Goal: Information Seeking & Learning: Learn about a topic

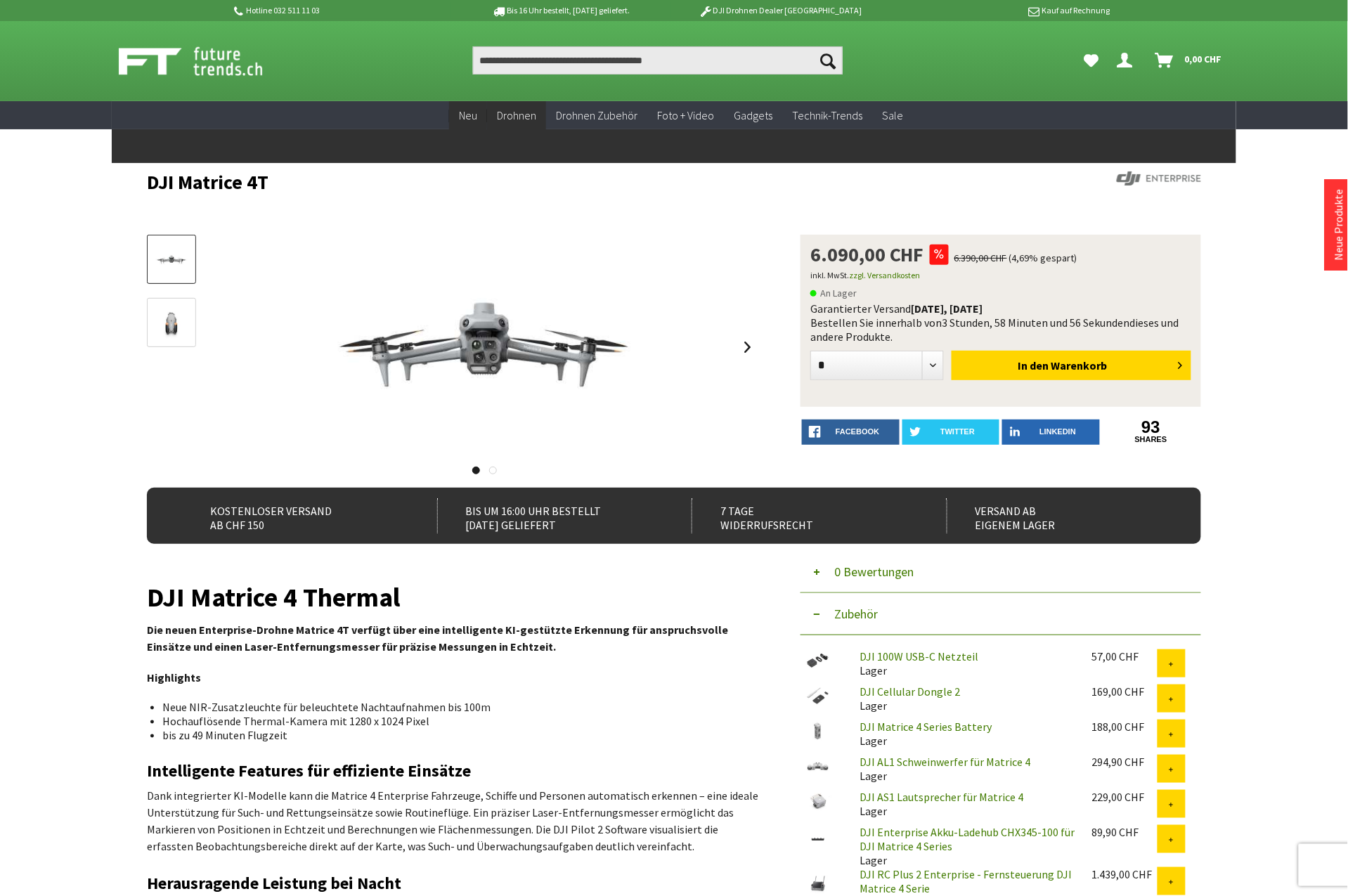
click at [475, 113] on span "Neu" at bounding box center [468, 115] width 19 height 14
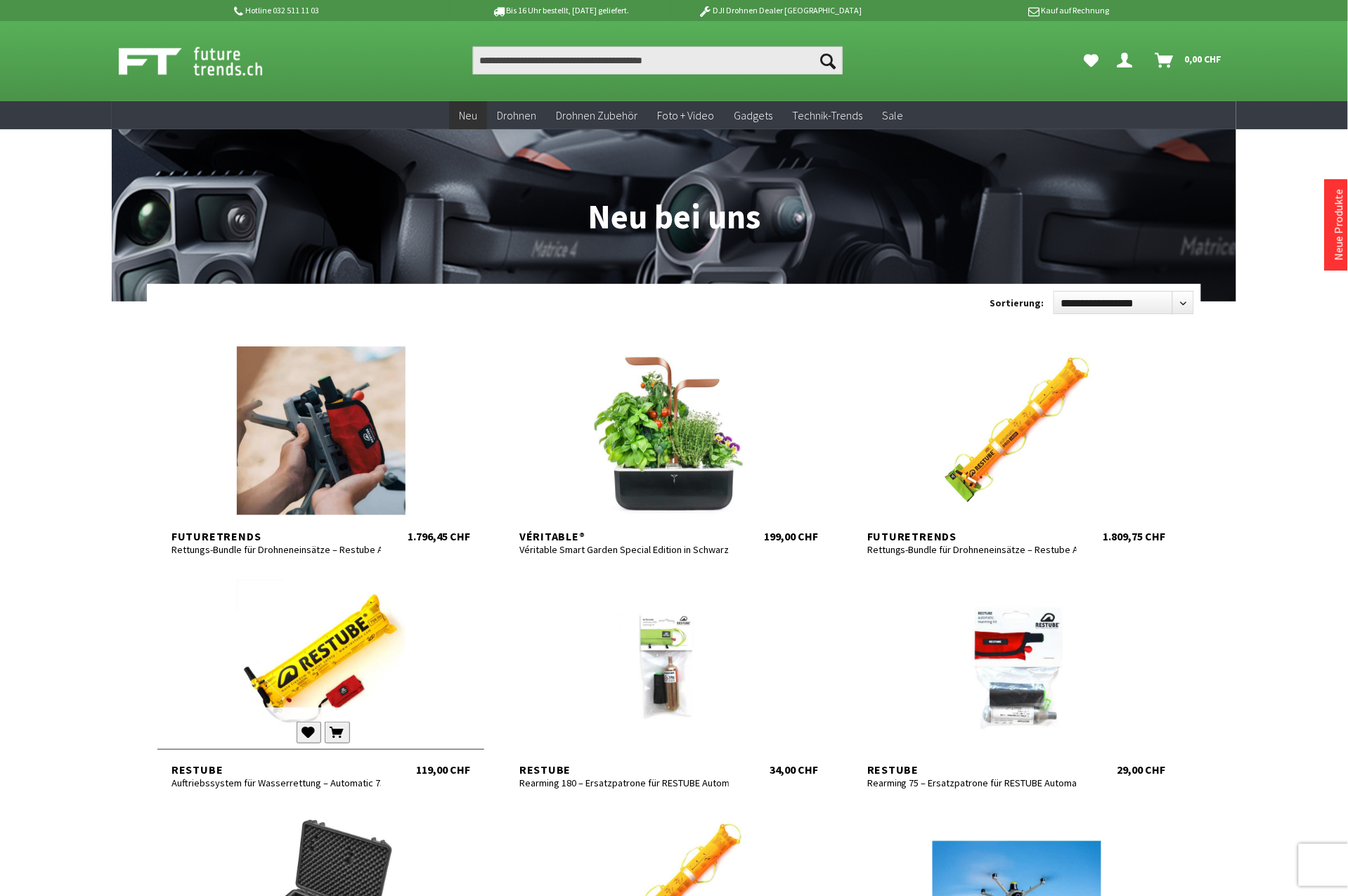
click at [324, 660] on div at bounding box center [320, 663] width 327 height 169
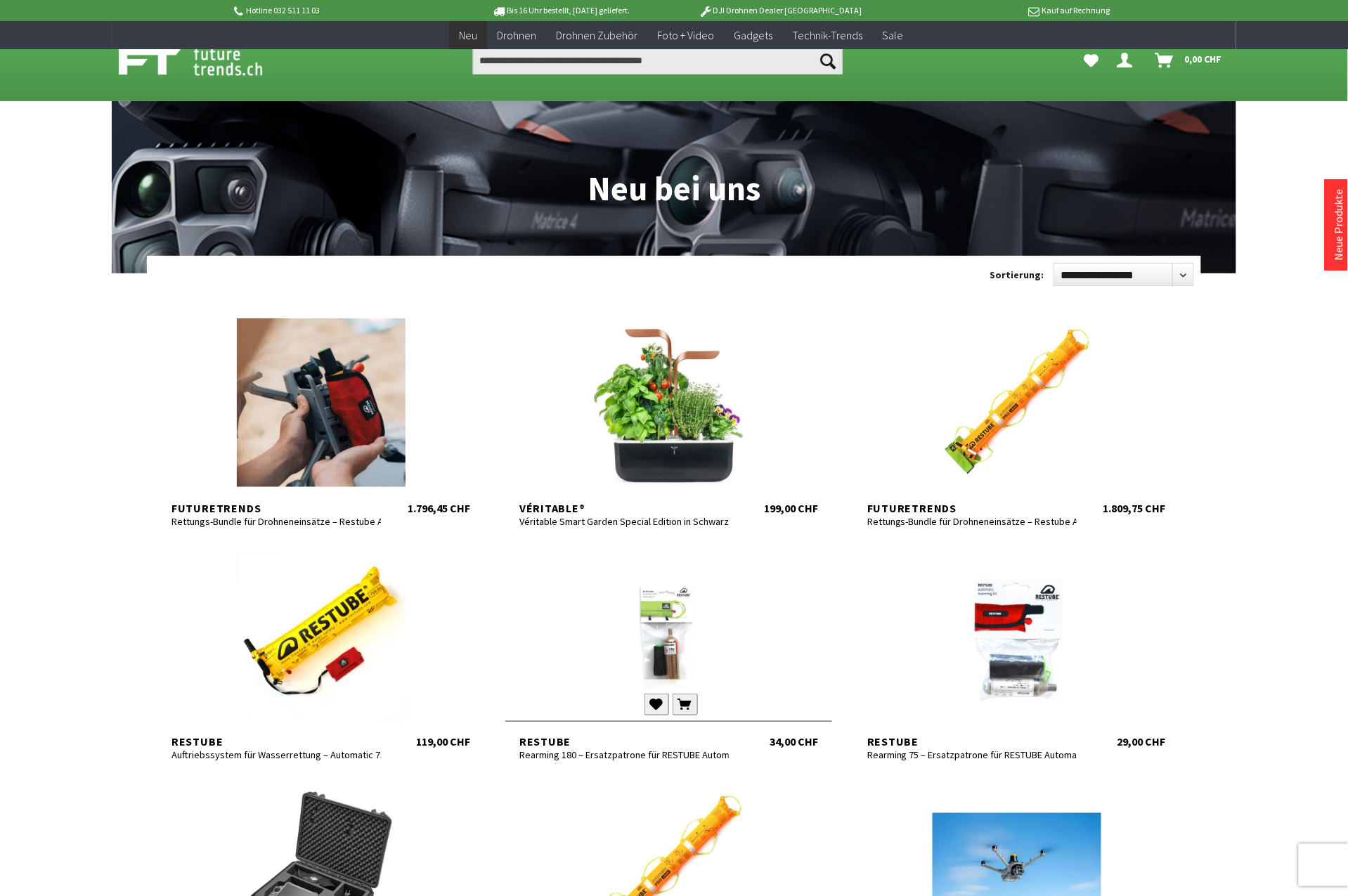
scroll to position [263, 0]
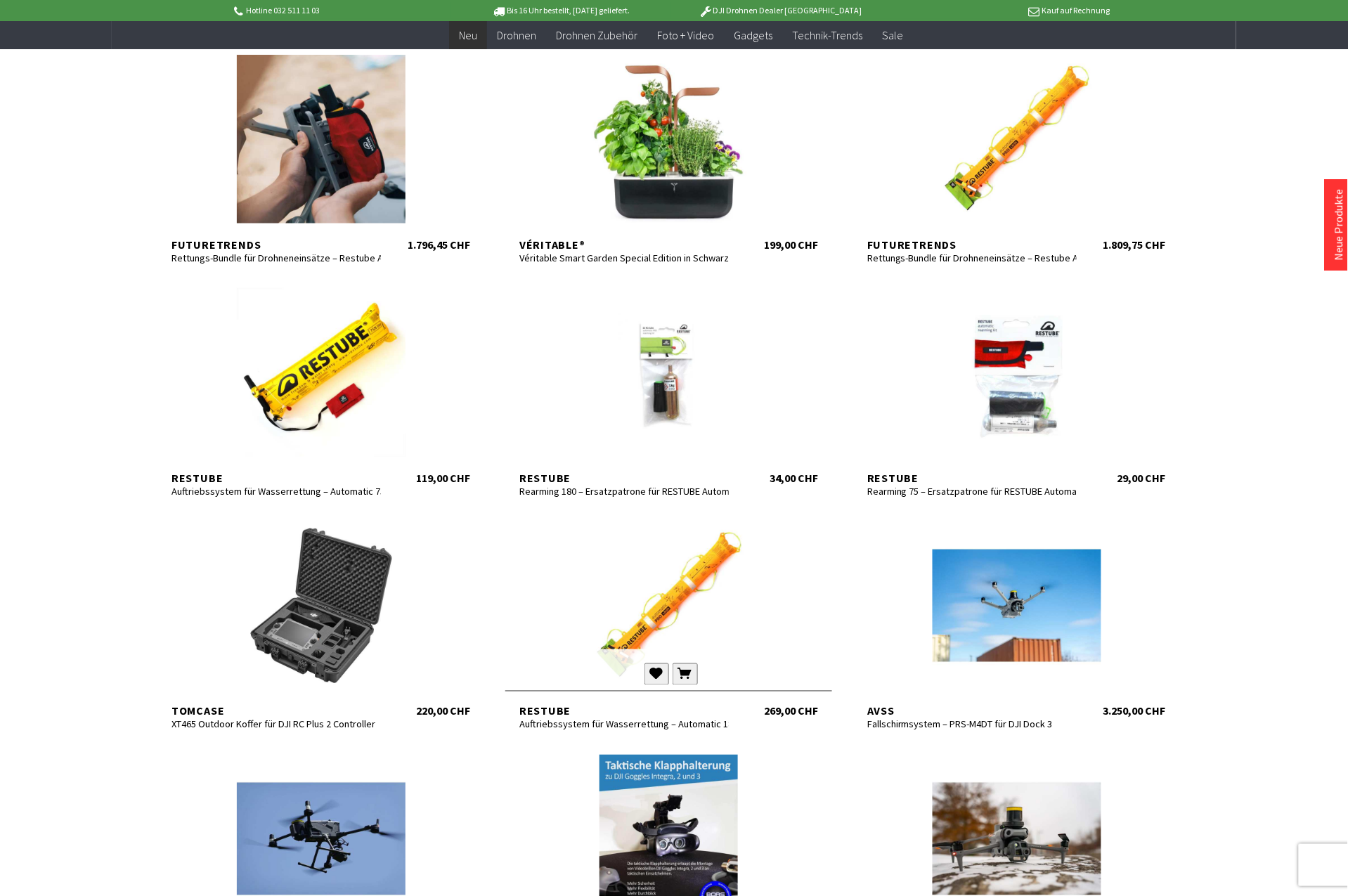
click at [650, 634] on div at bounding box center [668, 605] width 327 height 169
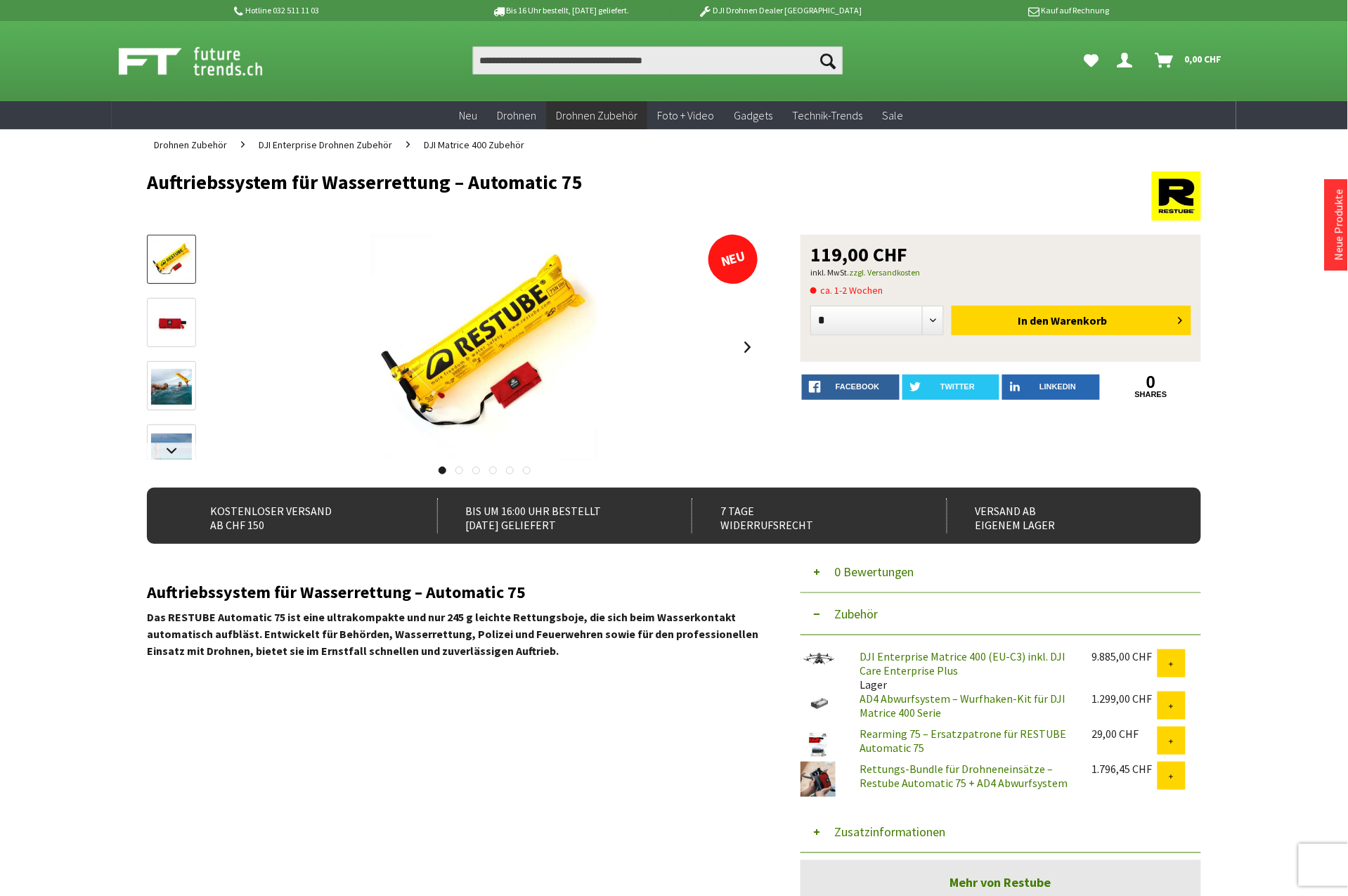
click at [896, 736] on link "Rearming 75 – Ersatzpatrone für RESTUBE Automatic 75" at bounding box center [962, 740] width 206 height 28
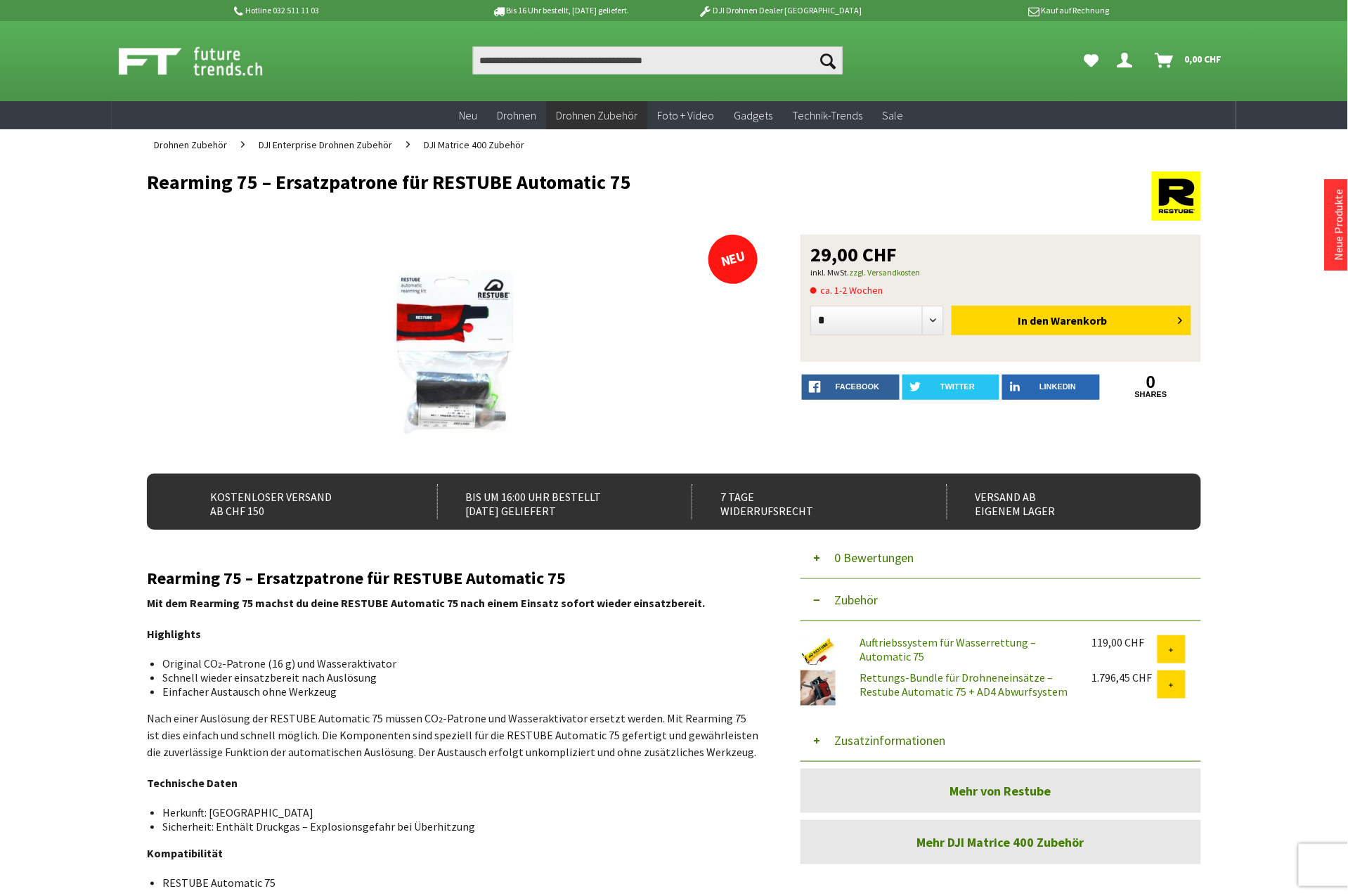
click at [893, 745] on button "Zusatzinformationen" at bounding box center [1001, 740] width 401 height 42
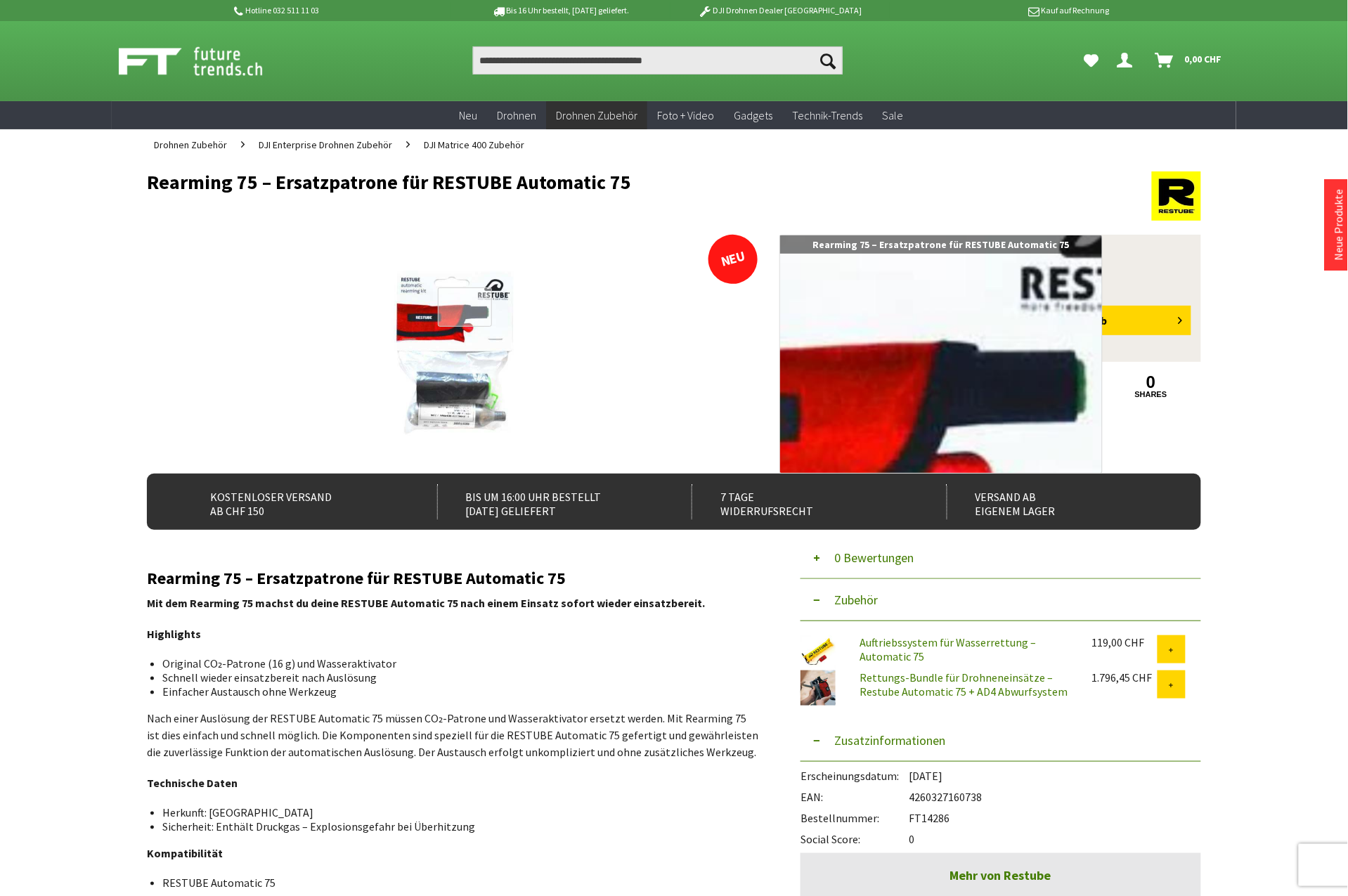
click at [465, 307] on div at bounding box center [465, 307] width 54 height 40
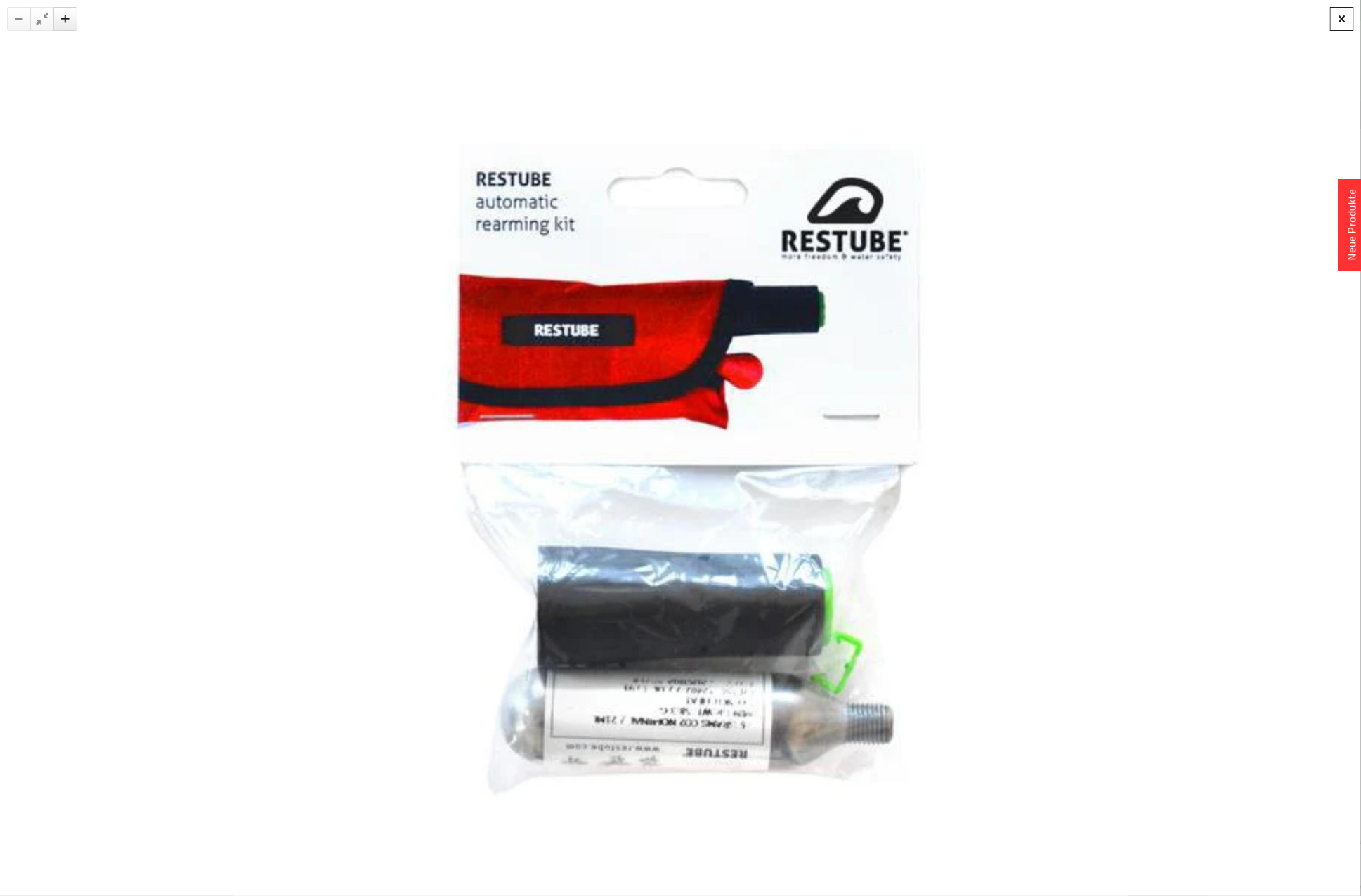
click at [1343, 20] on div at bounding box center [1342, 19] width 24 height 24
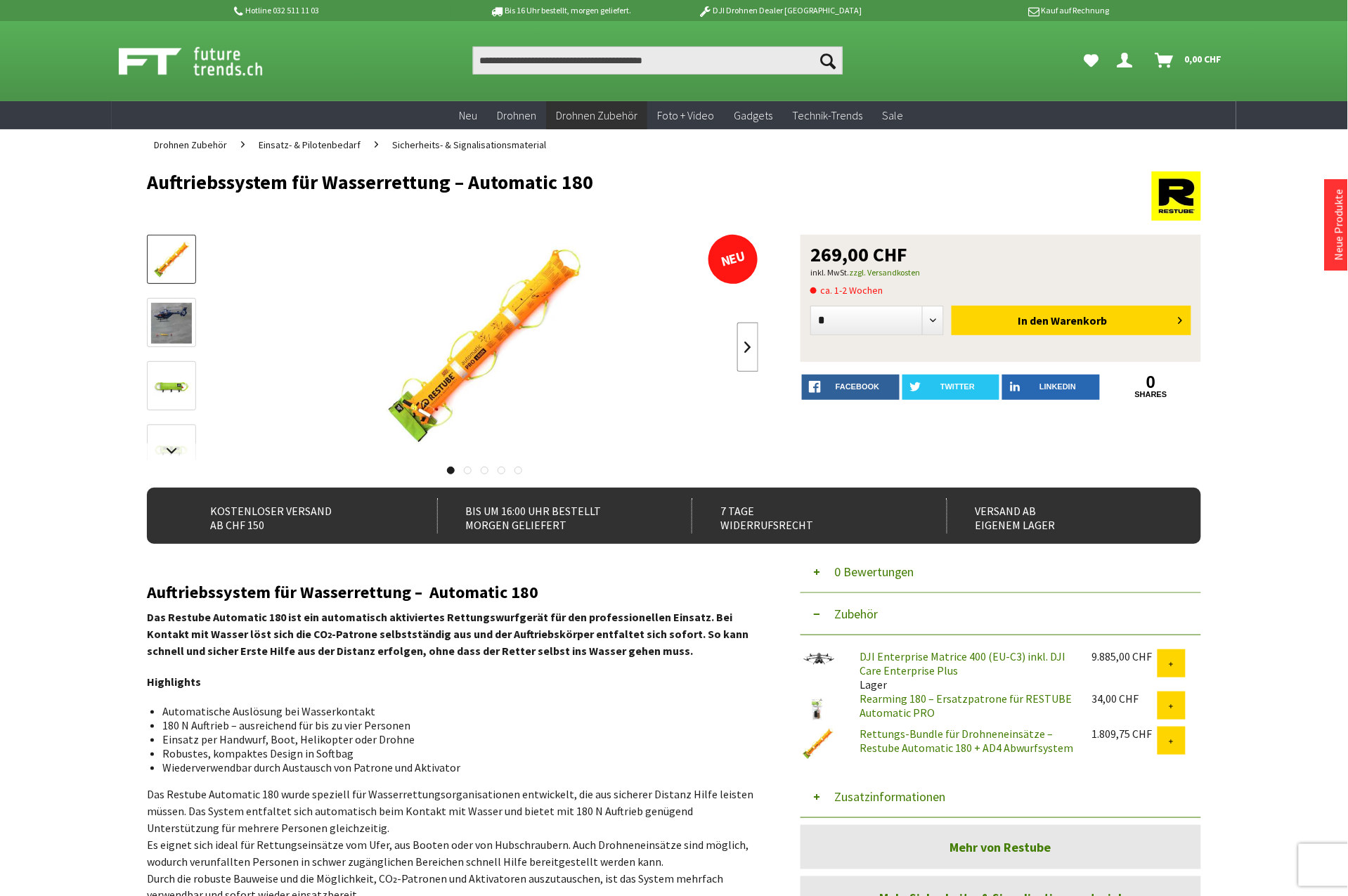
click at [750, 336] on link at bounding box center [747, 347] width 21 height 49
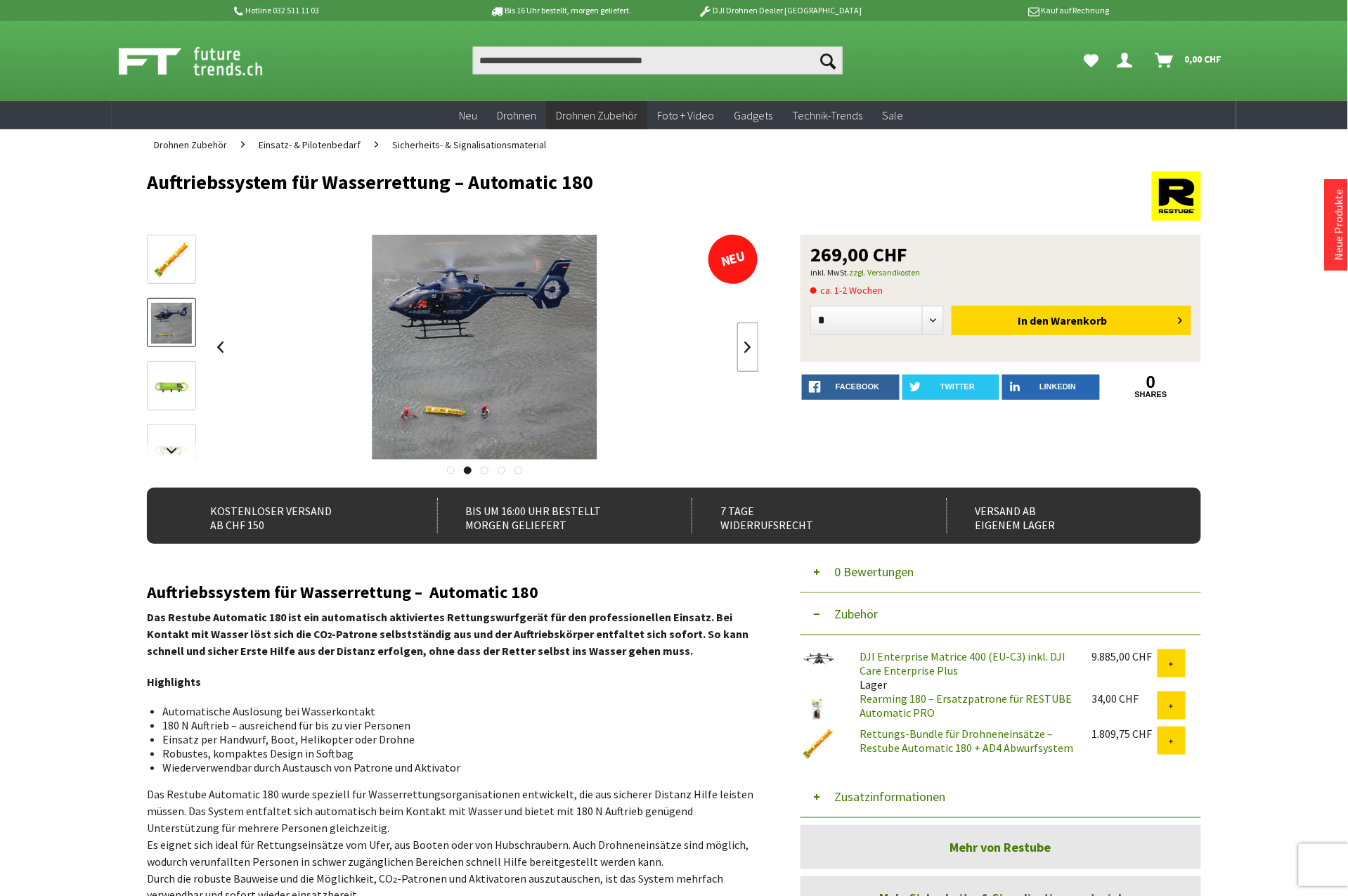
click at [750, 336] on link at bounding box center [747, 347] width 21 height 49
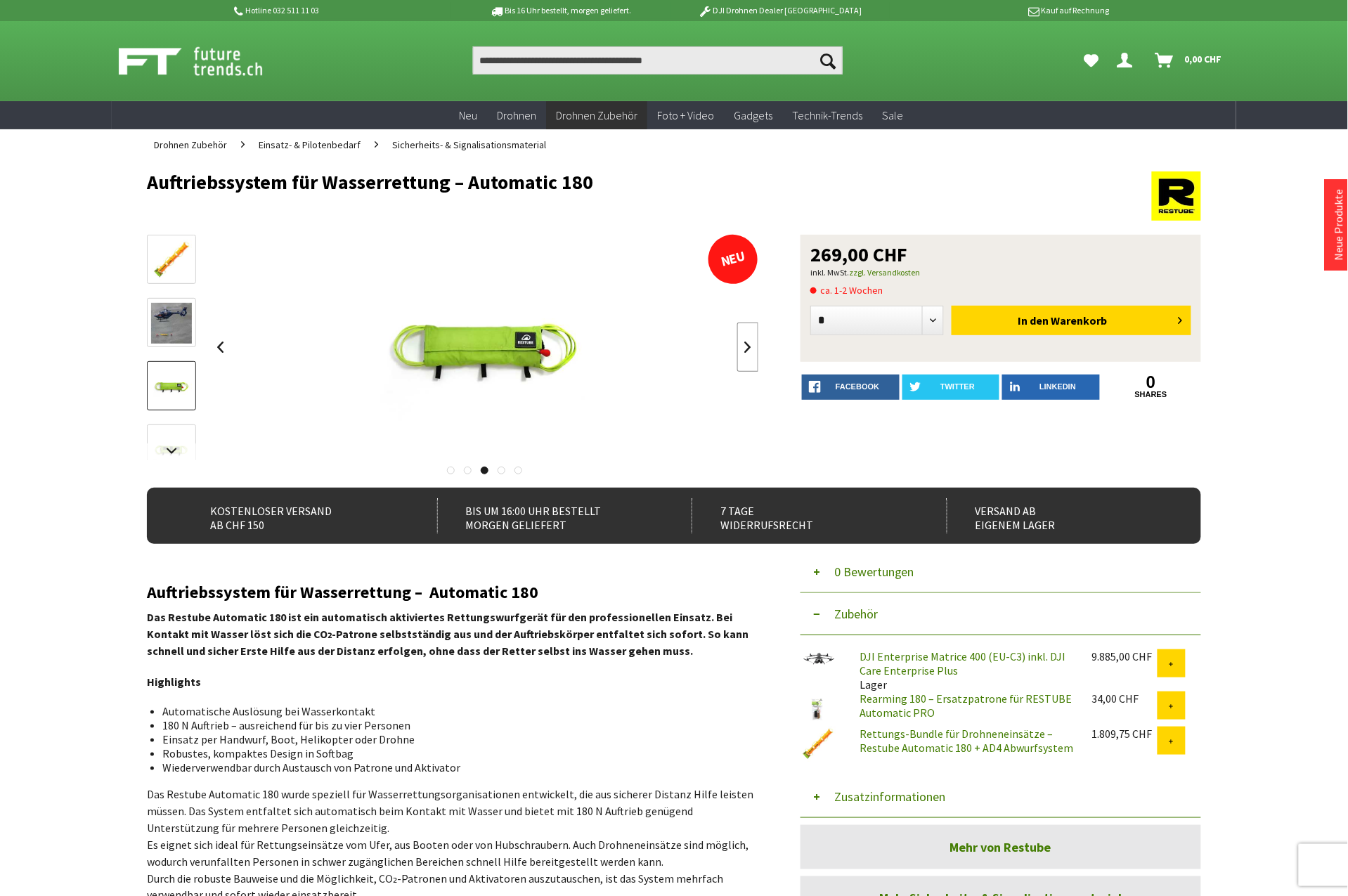
click at [750, 336] on link at bounding box center [747, 347] width 21 height 49
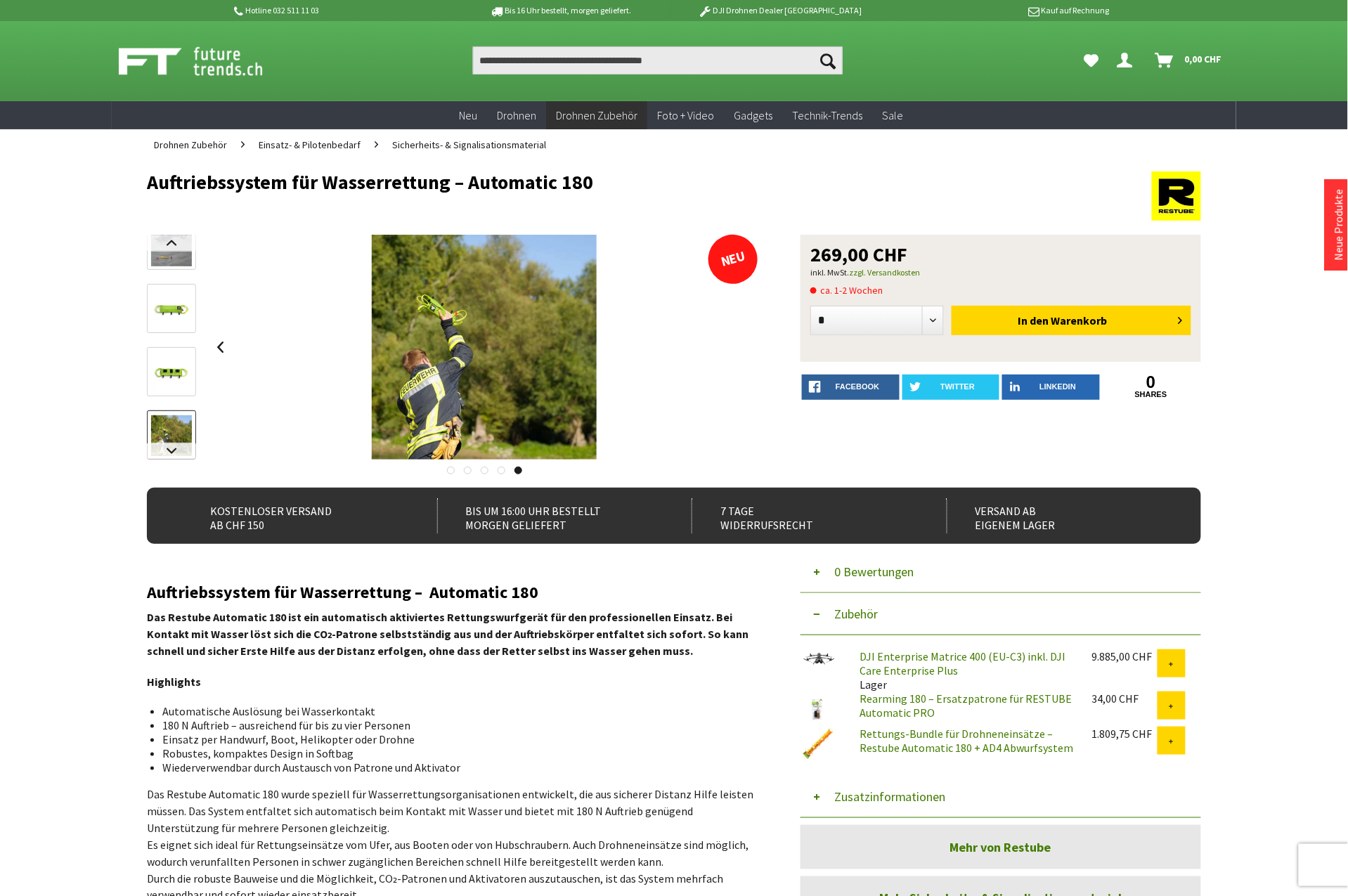
click at [750, 336] on div at bounding box center [485, 347] width 549 height 225
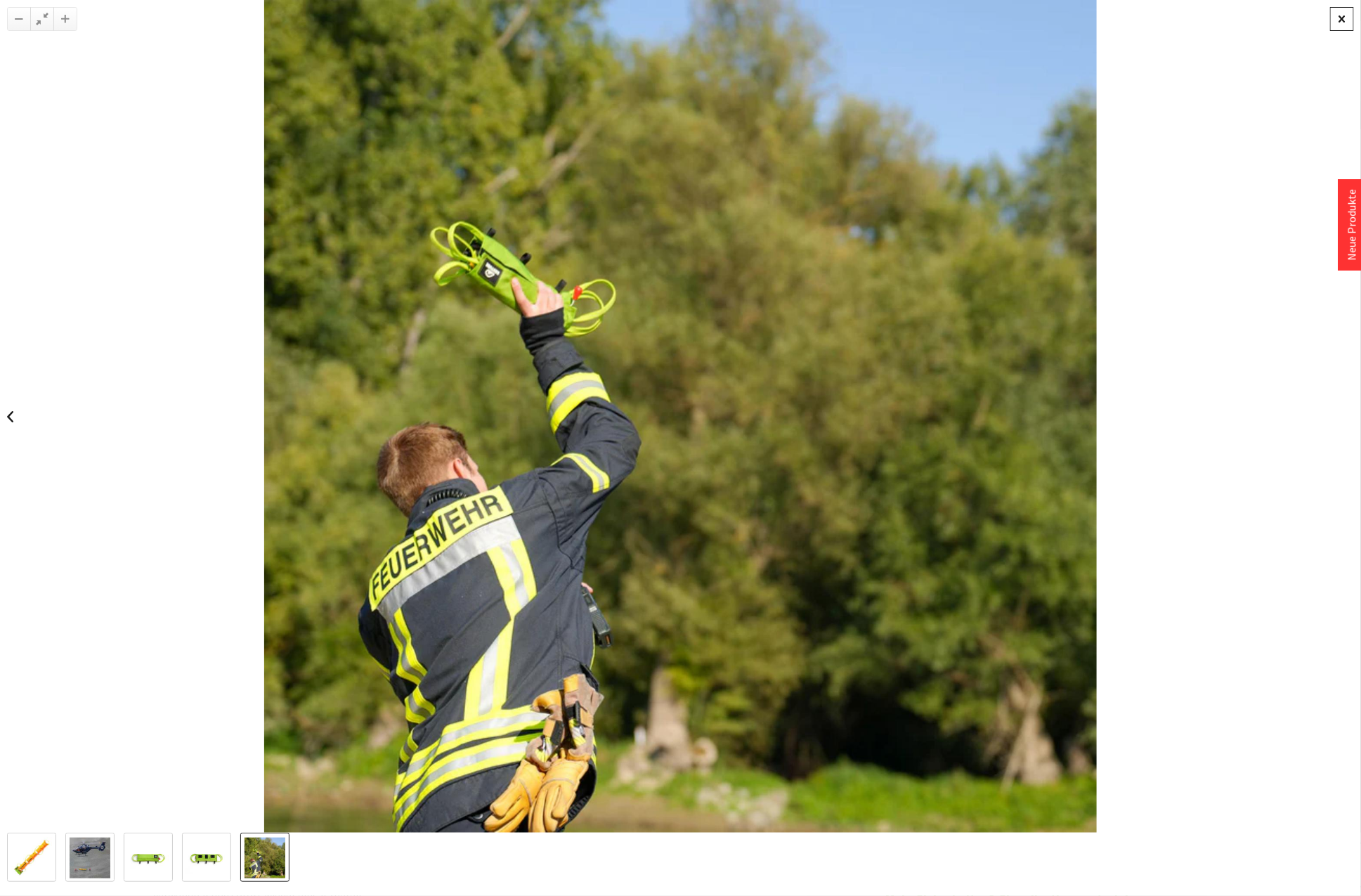
click at [1340, 26] on div at bounding box center [1342, 19] width 24 height 24
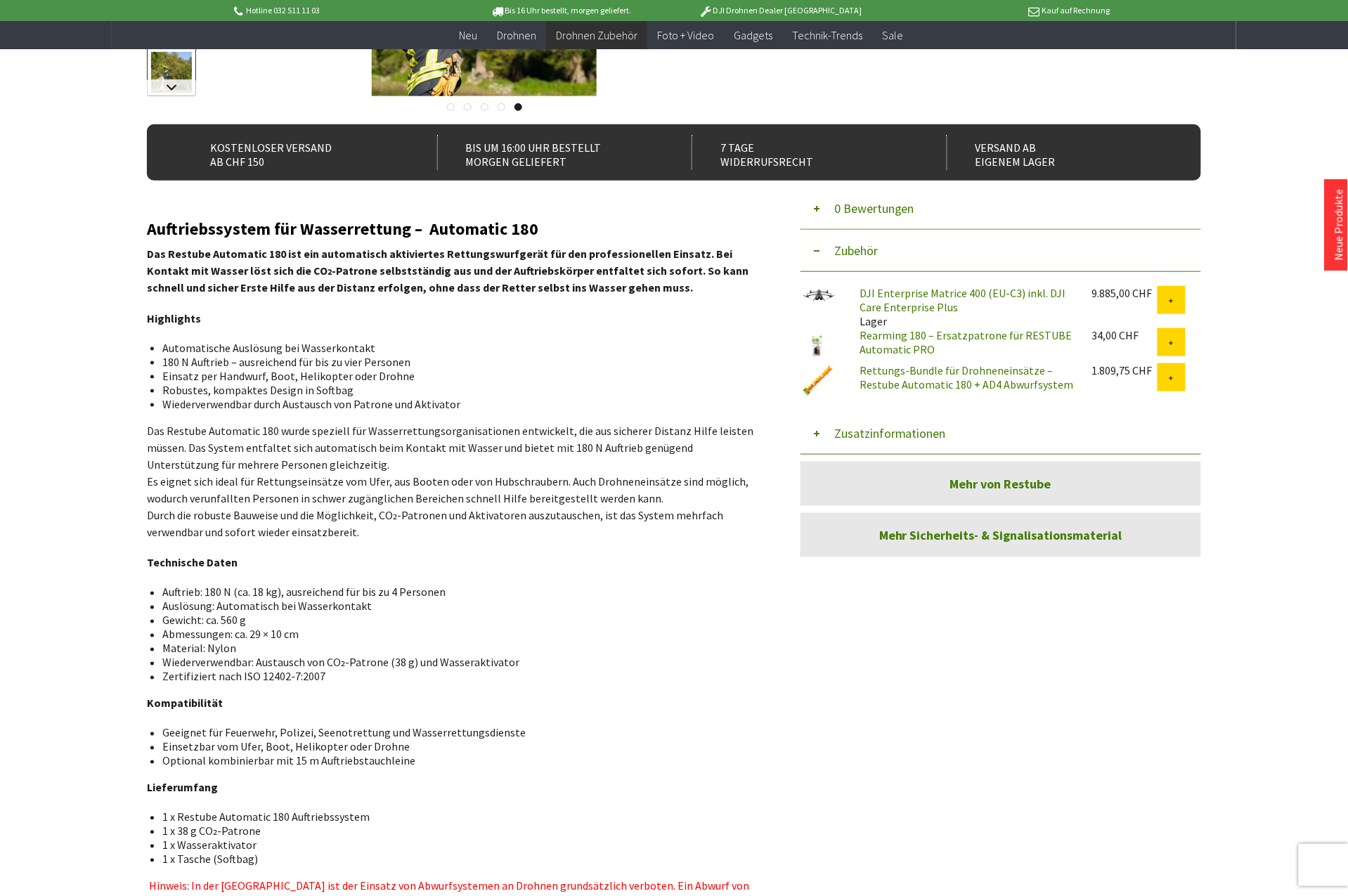
scroll to position [351, 0]
